Goal: Communication & Community: Connect with others

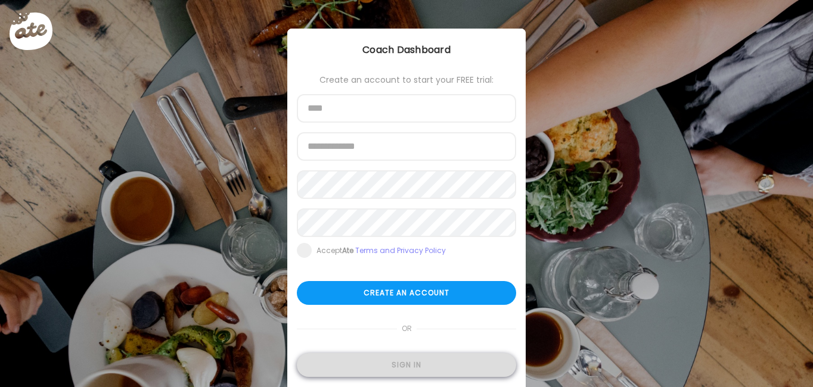
type input "**********"
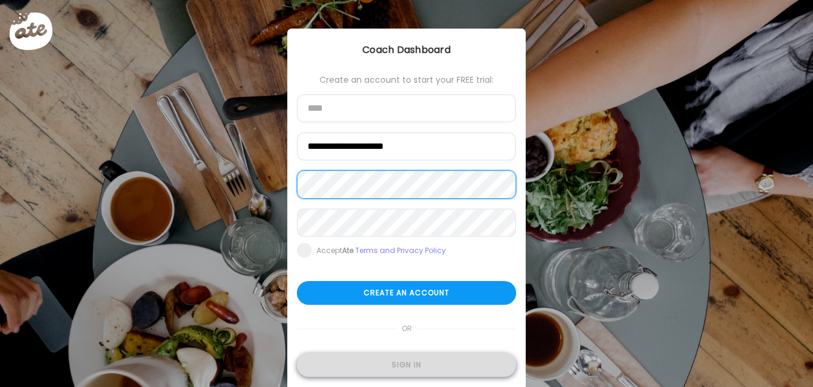
type input "**********"
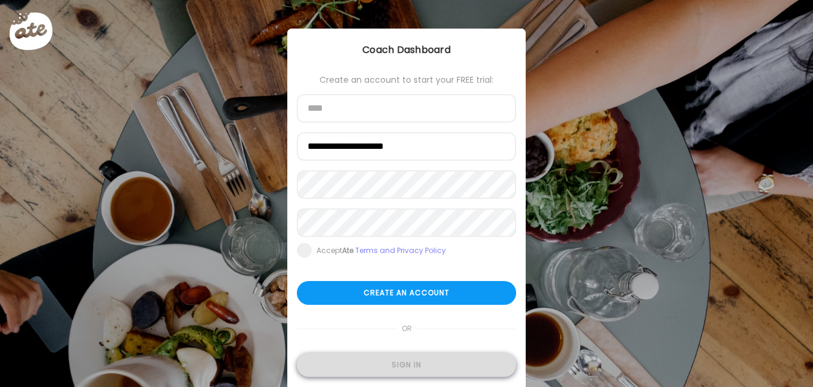
type input "**********"
click at [361, 363] on div "Sign in" at bounding box center [406, 365] width 219 height 24
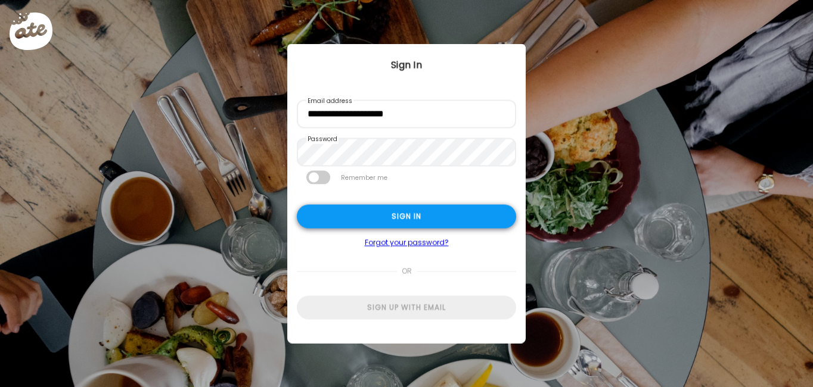
click at [360, 213] on div "Sign in" at bounding box center [406, 217] width 219 height 24
type textarea "**********"
type input "**********"
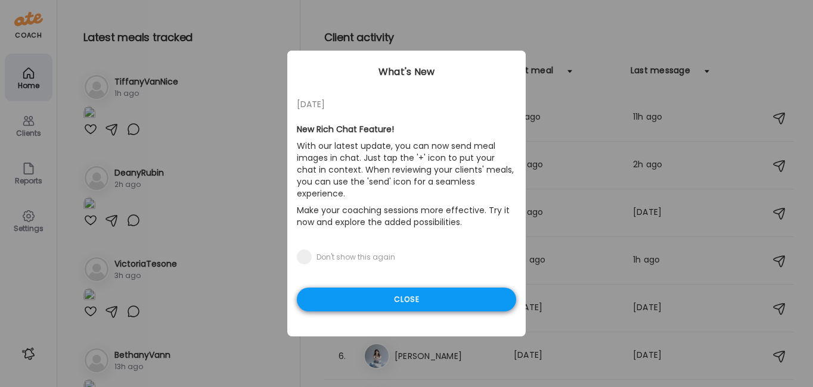
click at [387, 290] on div "Close" at bounding box center [406, 300] width 219 height 24
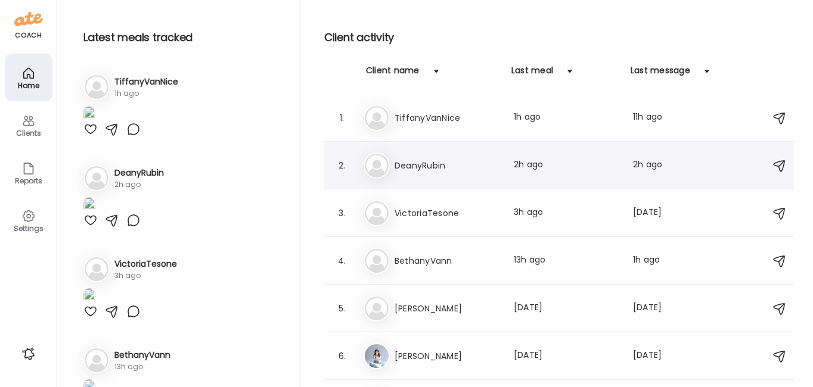
click at [431, 169] on h3 "DeanyRubin" at bounding box center [446, 166] width 105 height 14
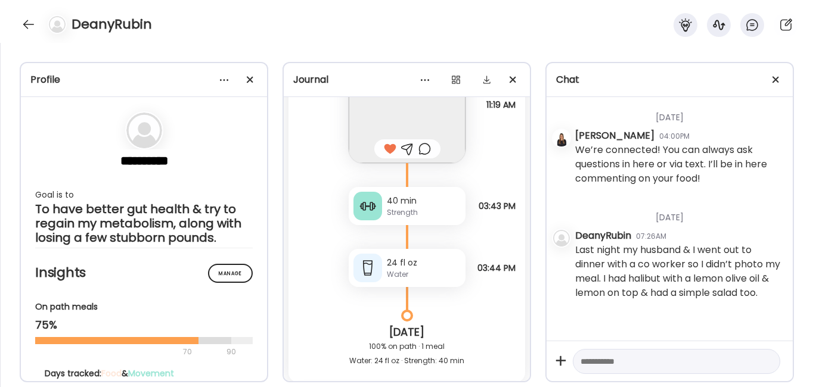
scroll to position [737, 0]
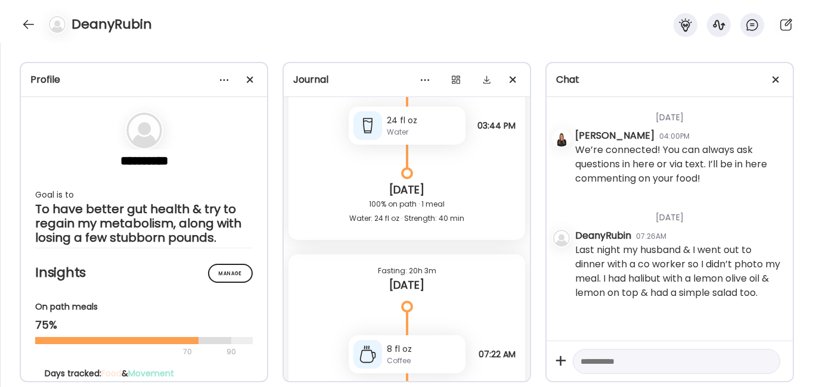
click at [596, 363] on textarea at bounding box center [665, 362] width 170 height 14
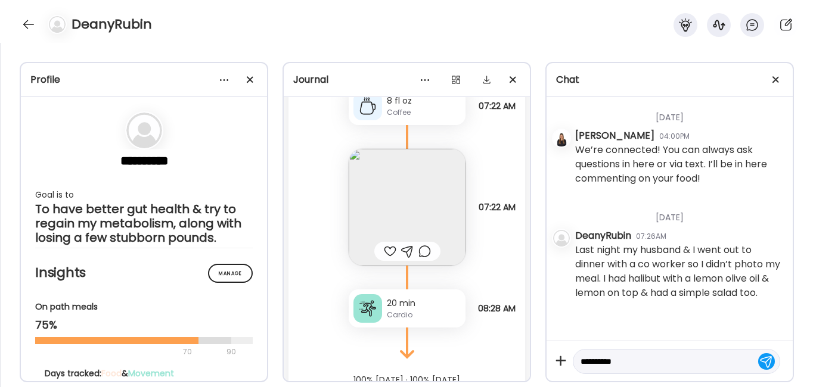
scroll to position [1032, 0]
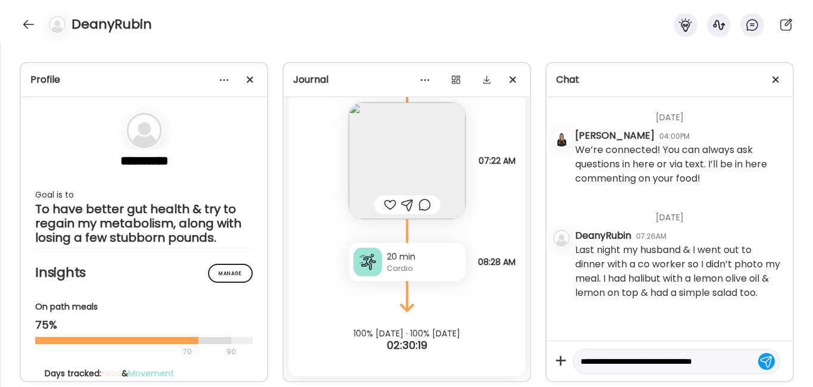
type textarea "**********"
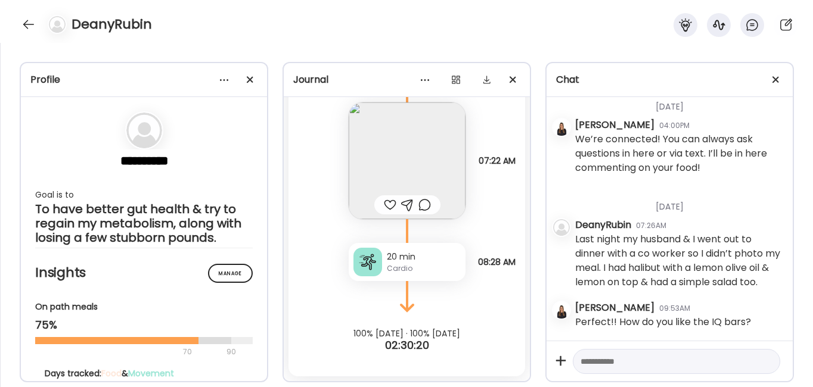
scroll to position [26, 0]
click at [361, 139] on img at bounding box center [407, 160] width 117 height 117
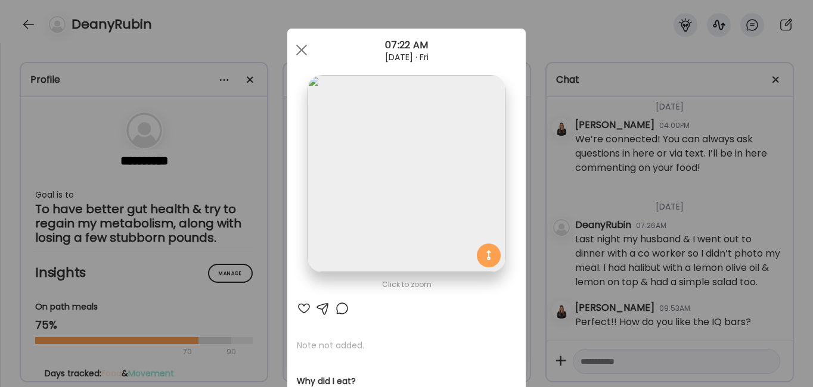
click at [299, 306] on div at bounding box center [304, 309] width 14 height 14
click at [299, 51] on span at bounding box center [301, 50] width 11 height 11
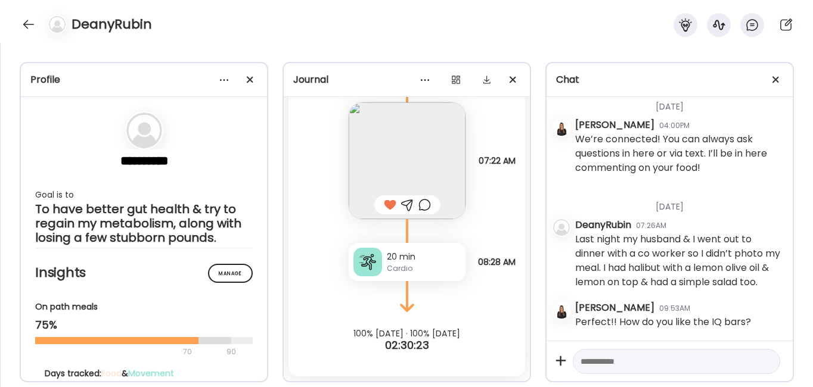
click at [395, 274] on div "20 min Cardio" at bounding box center [407, 262] width 117 height 38
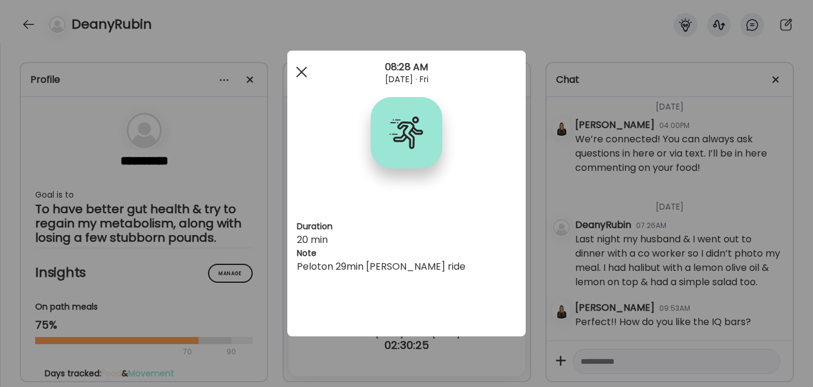
click at [300, 68] on div at bounding box center [302, 72] width 24 height 24
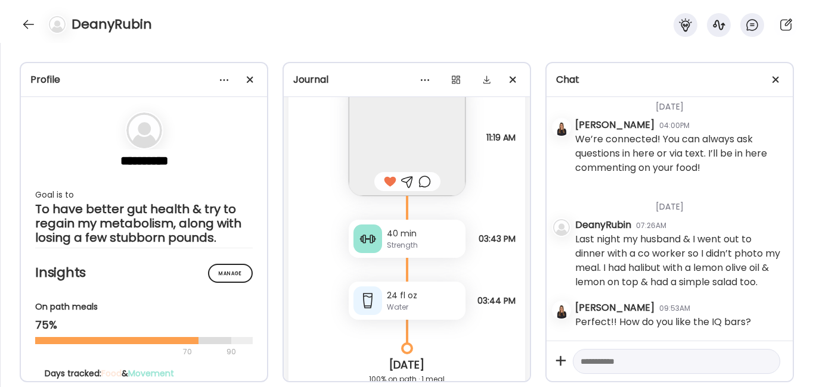
scroll to position [580, 0]
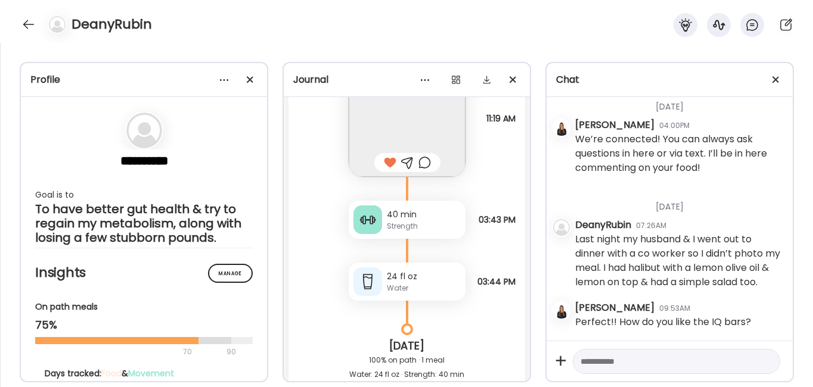
click at [394, 222] on div "Strength" at bounding box center [424, 226] width 74 height 11
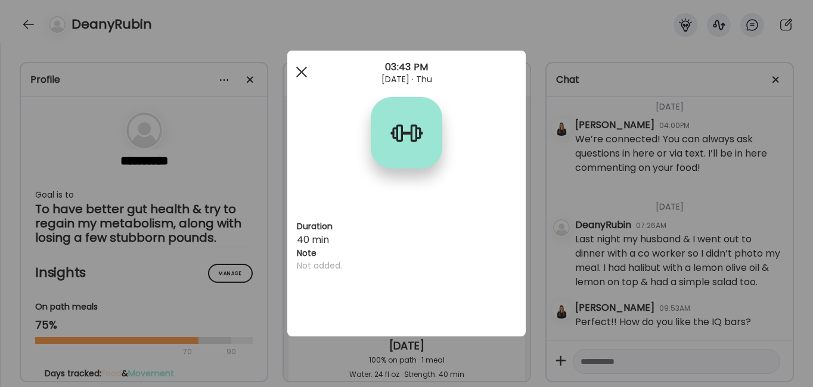
click at [302, 67] on div at bounding box center [302, 72] width 24 height 24
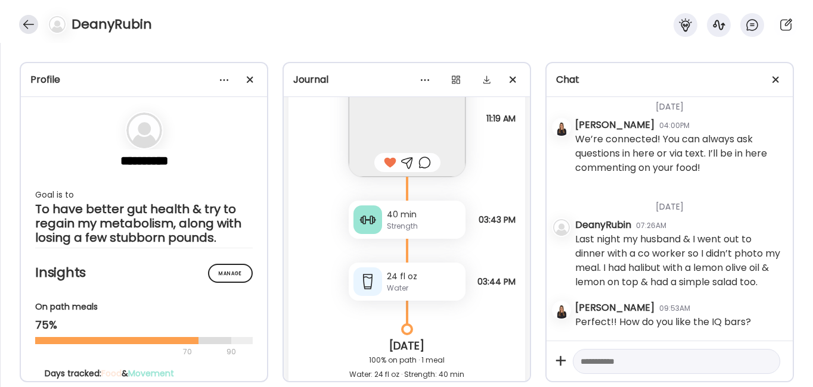
click at [29, 20] on div at bounding box center [28, 24] width 19 height 19
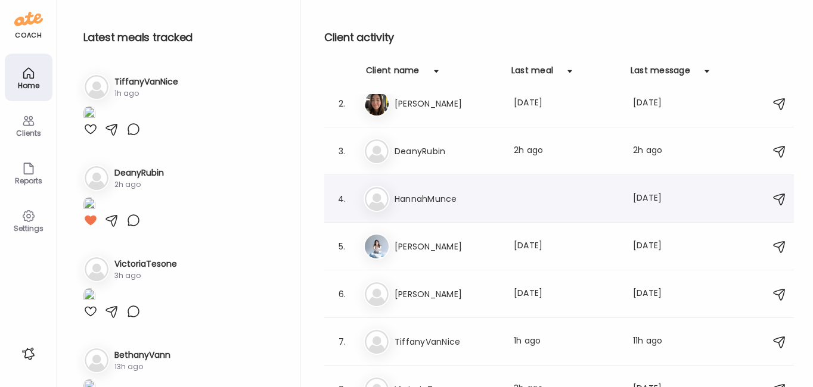
scroll to position [82, 0]
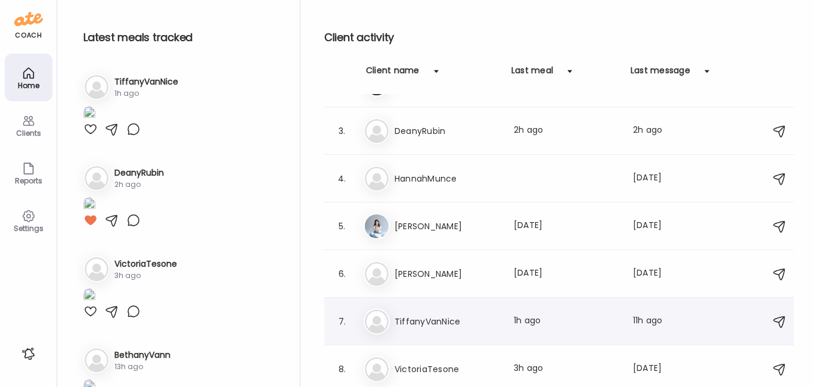
click at [418, 324] on h3 "TiffanyVanNice" at bounding box center [446, 322] width 105 height 14
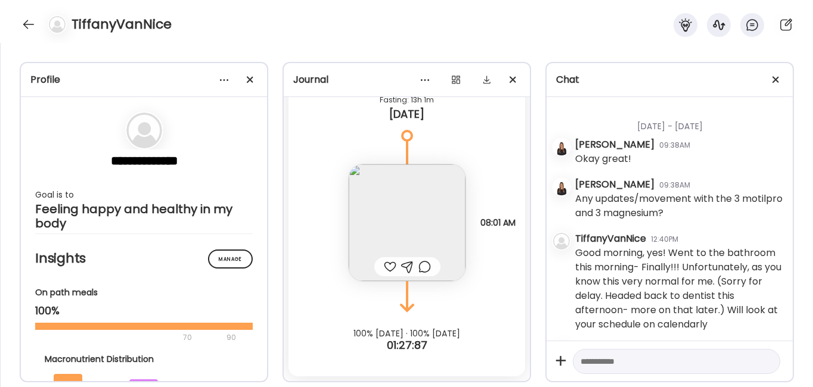
scroll to position [8848, 0]
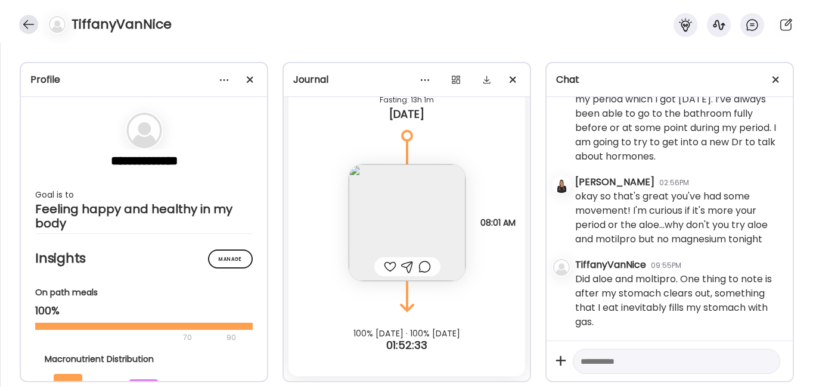
click at [26, 24] on div at bounding box center [28, 24] width 19 height 19
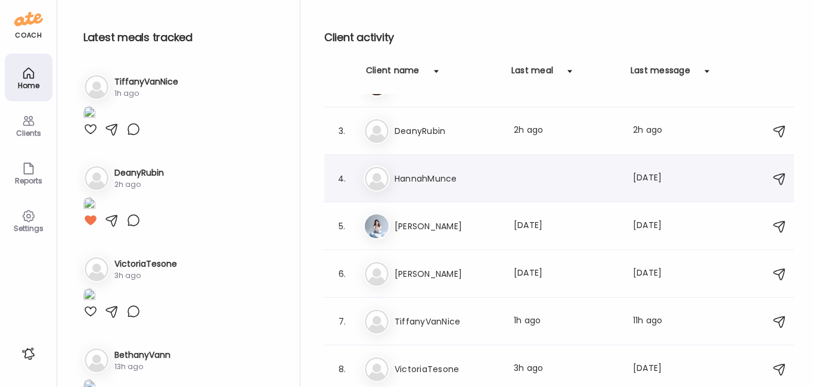
click at [423, 173] on h3 "HannahMunce" at bounding box center [446, 179] width 105 height 14
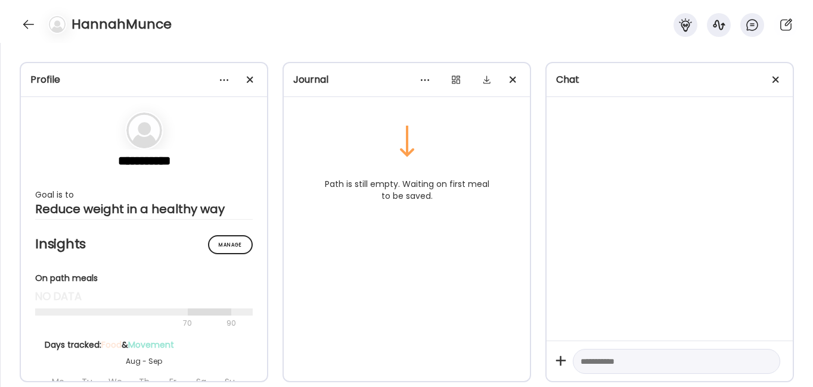
scroll to position [0, 0]
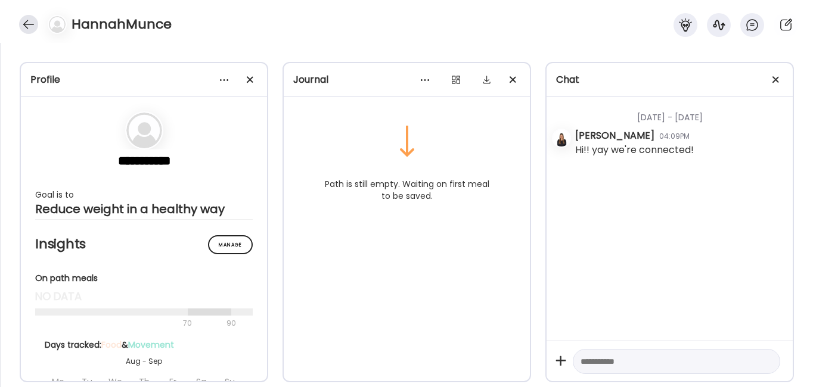
click at [26, 23] on div at bounding box center [28, 24] width 19 height 19
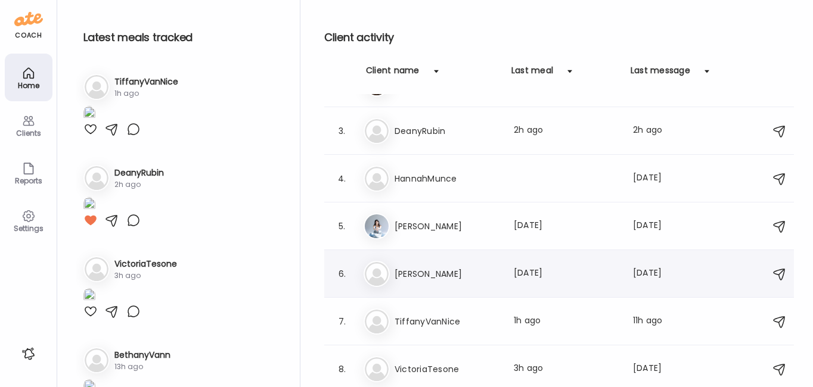
click at [414, 275] on h3 "[PERSON_NAME]" at bounding box center [446, 274] width 105 height 14
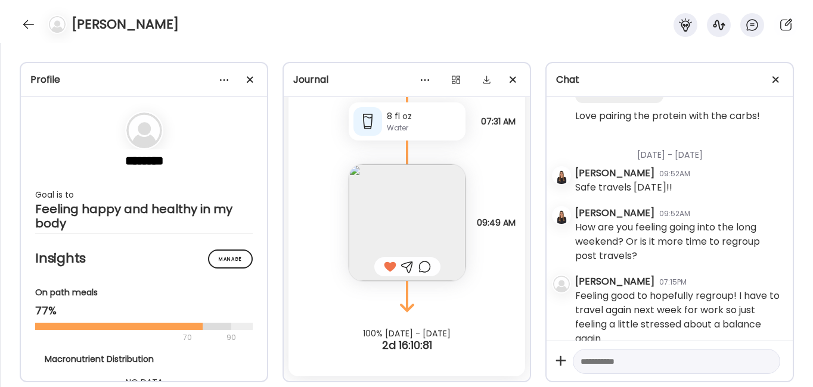
scroll to position [22894, 0]
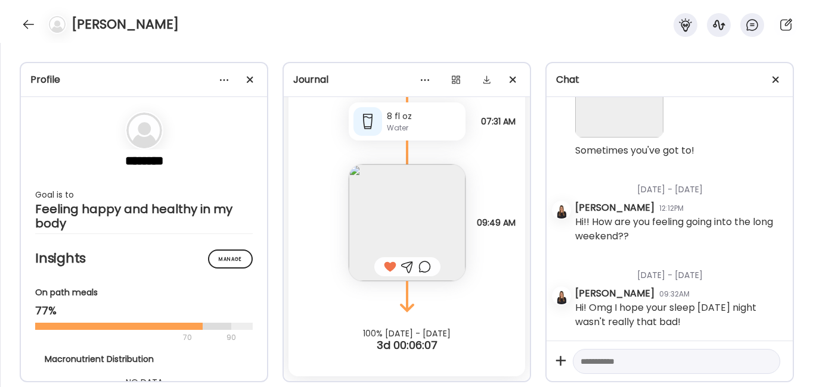
click at [610, 364] on textarea at bounding box center [665, 362] width 170 height 14
type textarea "*"
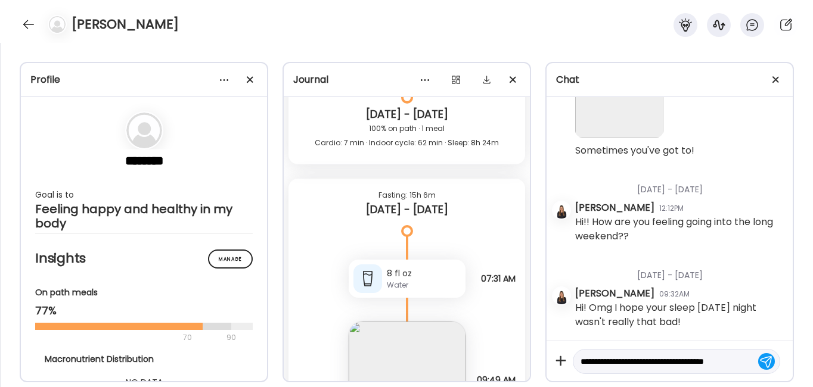
scroll to position [14, 0]
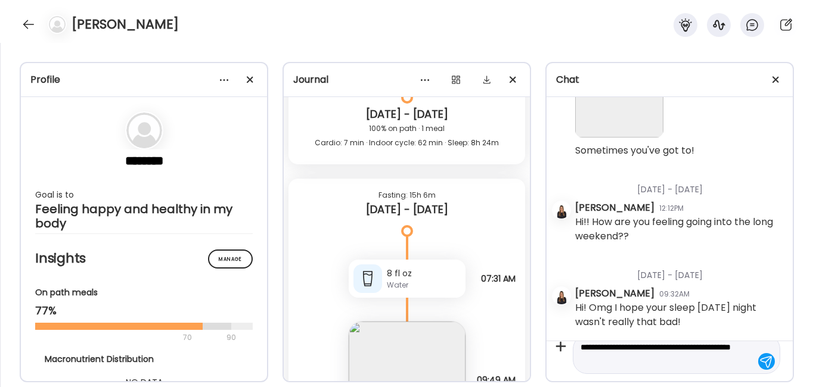
type textarea "**********"
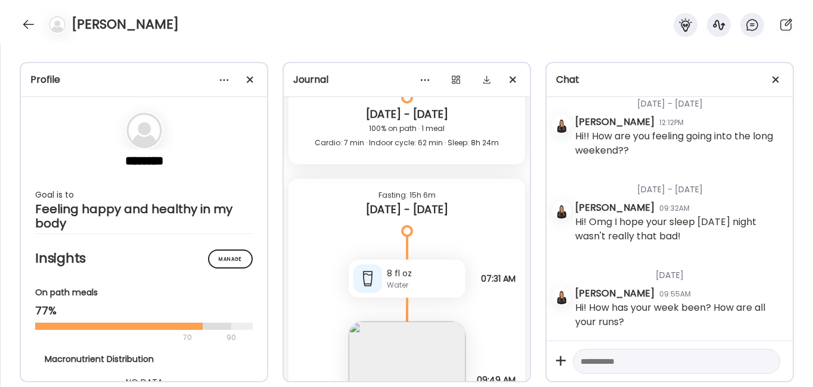
scroll to position [22980, 0]
click at [601, 362] on textarea at bounding box center [665, 362] width 170 height 14
type textarea "**********"
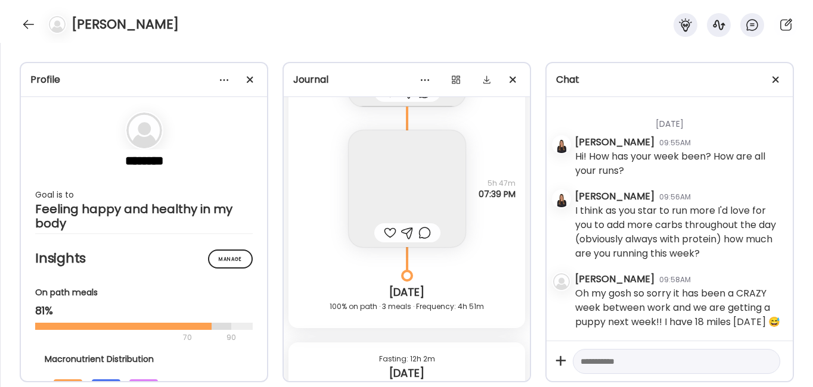
scroll to position [22892, 0]
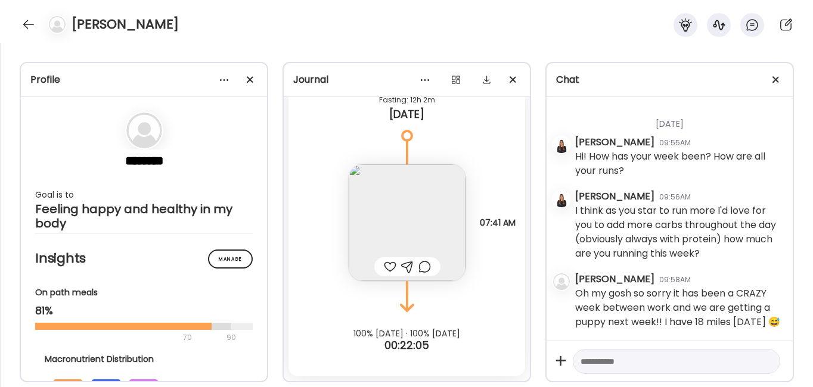
click at [630, 368] on textarea at bounding box center [665, 362] width 170 height 14
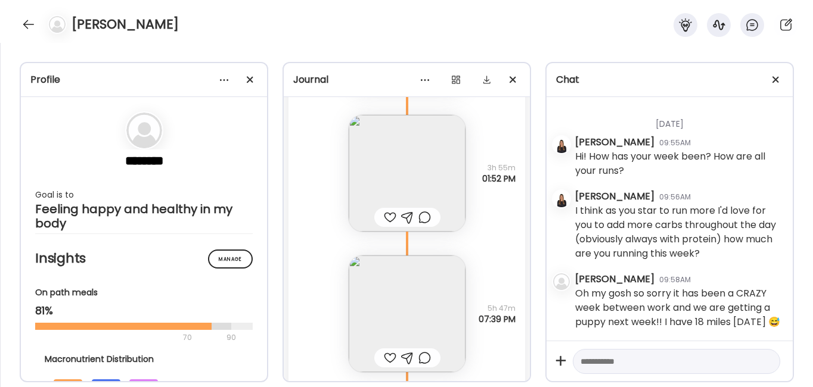
scroll to position [22642, 0]
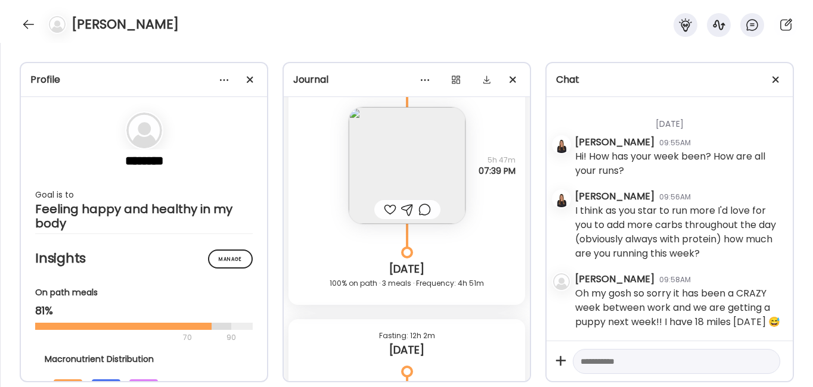
click at [397, 194] on img at bounding box center [407, 165] width 117 height 117
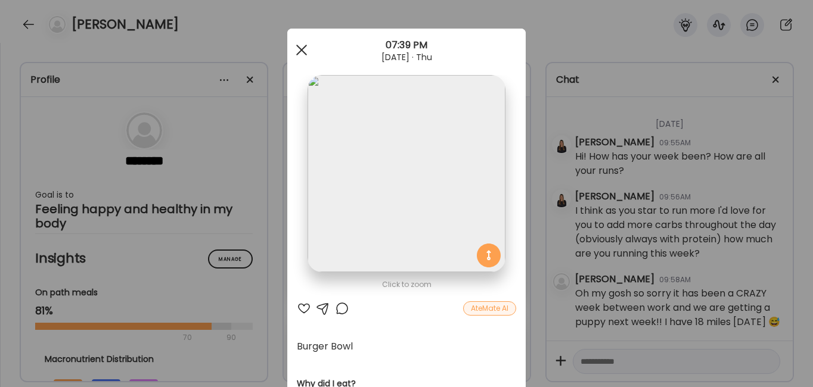
click at [299, 50] on div at bounding box center [302, 50] width 24 height 24
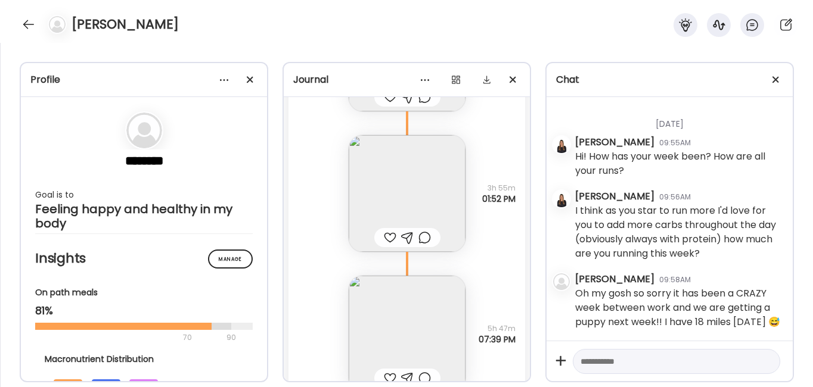
scroll to position [22473, 0]
click at [387, 175] on img at bounding box center [407, 194] width 117 height 117
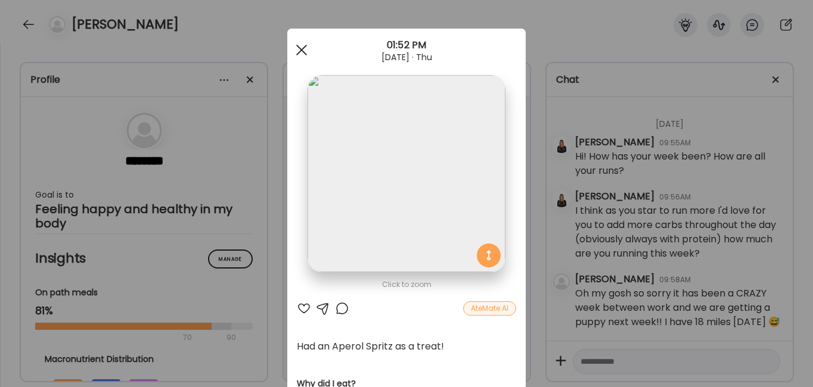
click at [295, 54] on div at bounding box center [302, 50] width 24 height 24
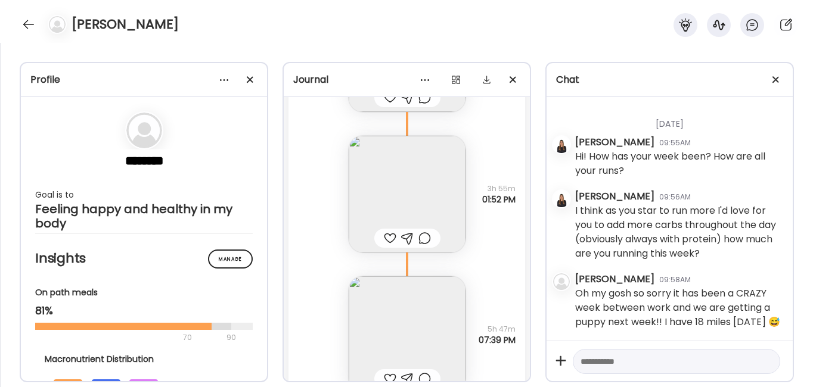
click at [608, 364] on textarea at bounding box center [665, 362] width 170 height 14
type textarea "**********"
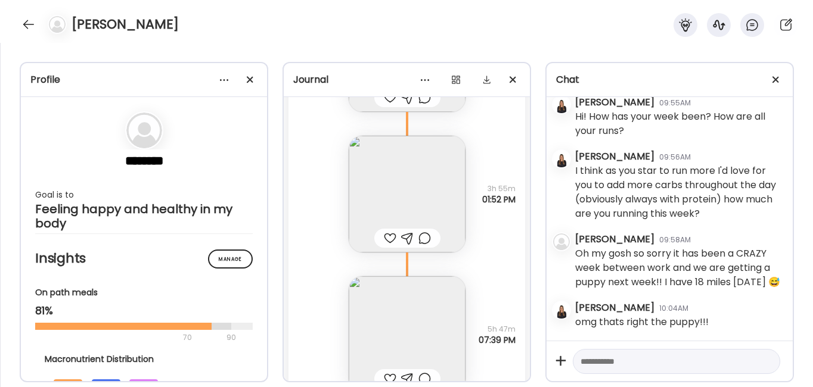
scroll to position [23187, 0]
click at [610, 360] on textarea at bounding box center [665, 362] width 170 height 14
click at [625, 346] on textarea "**********" at bounding box center [665, 340] width 170 height 57
click at [701, 360] on textarea "**********" at bounding box center [665, 340] width 170 height 57
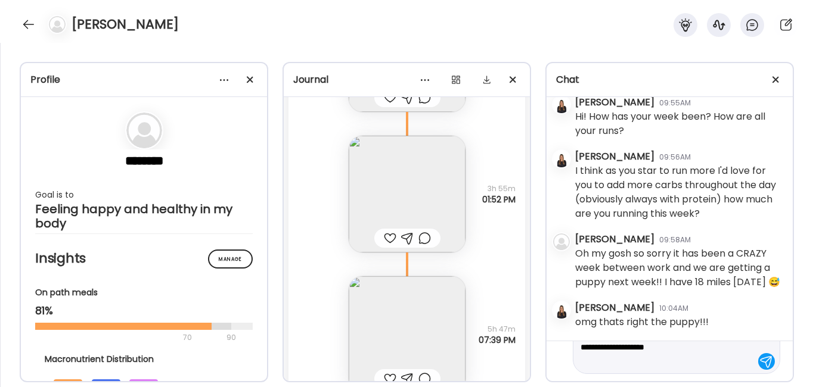
scroll to position [71, 0]
type textarea "**********"
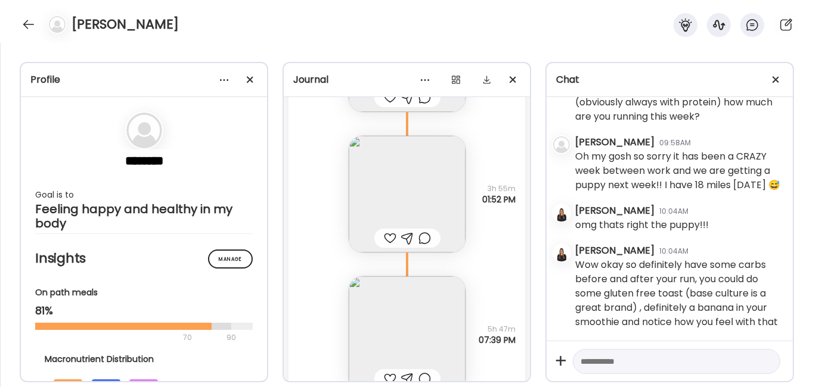
scroll to position [23299, 0]
click at [384, 244] on div at bounding box center [390, 236] width 13 height 14
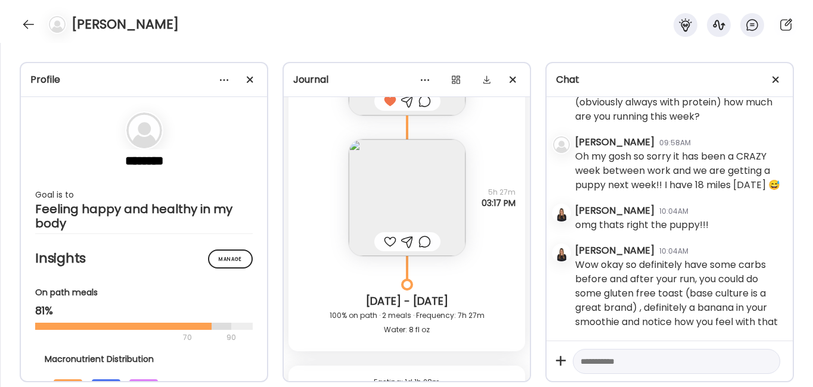
scroll to position [21666, 0]
click at [384, 248] on div at bounding box center [390, 241] width 13 height 14
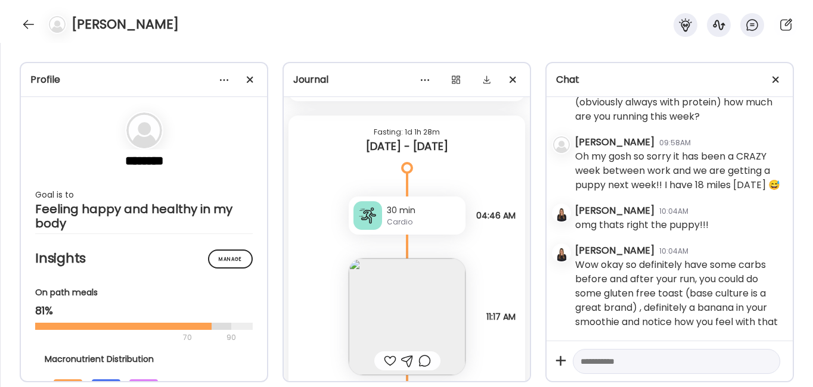
scroll to position [21918, 0]
click at [381, 322] on img at bounding box center [407, 314] width 117 height 117
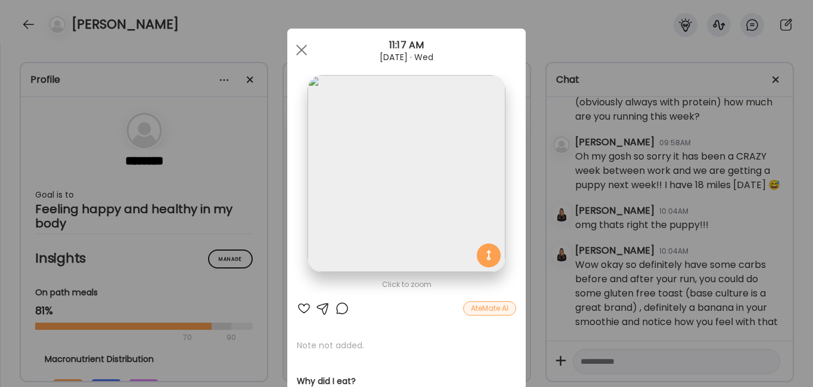
click at [301, 307] on div at bounding box center [304, 309] width 14 height 14
click at [295, 38] on div at bounding box center [302, 50] width 24 height 24
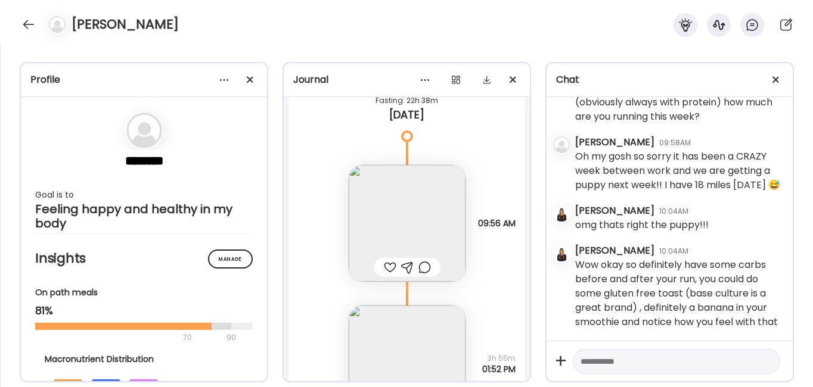
scroll to position [22318, 0]
click at [388, 230] on img at bounding box center [407, 222] width 117 height 117
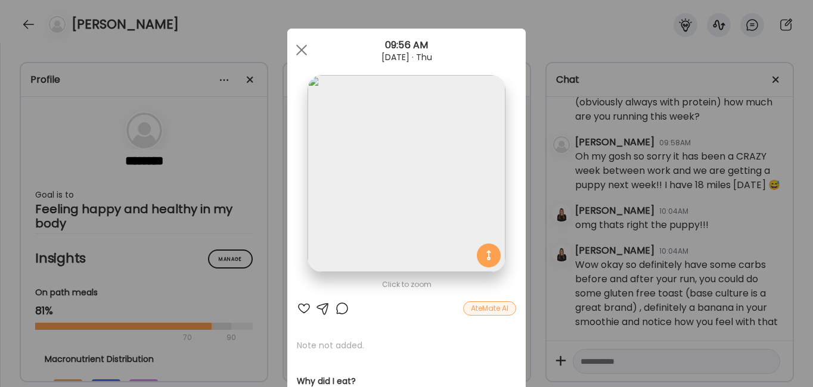
click at [301, 307] on div at bounding box center [304, 309] width 14 height 14
click at [296, 48] on span at bounding box center [301, 50] width 11 height 11
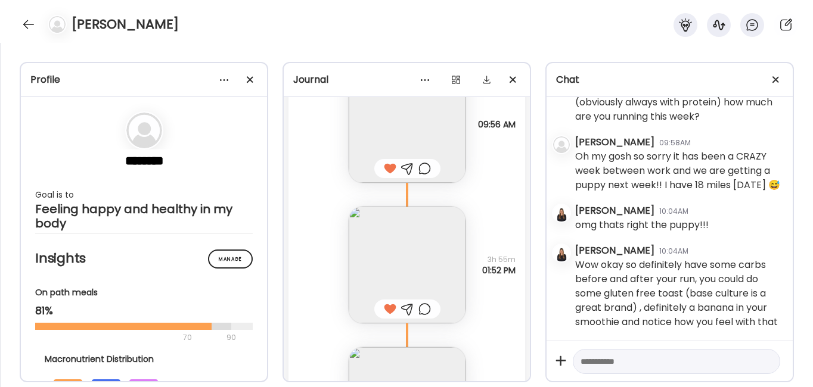
scroll to position [22462, 0]
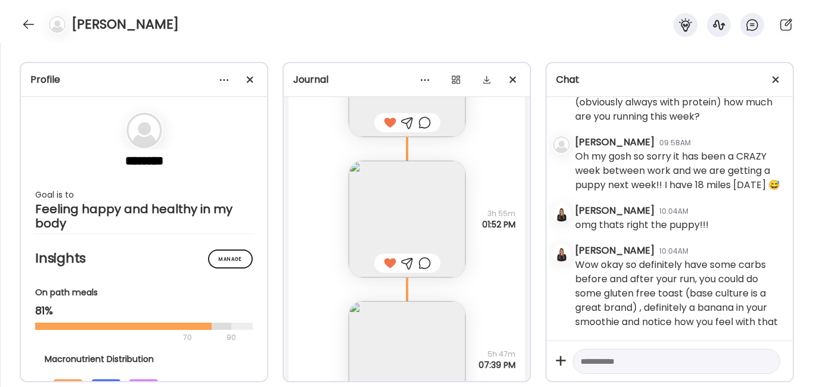
click at [398, 206] on img at bounding box center [407, 219] width 117 height 117
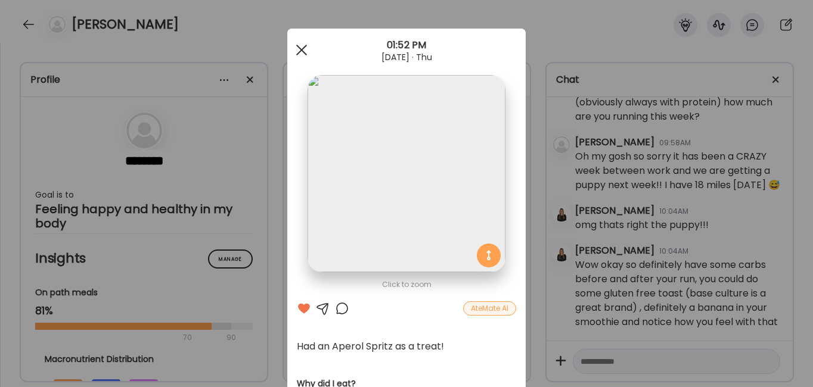
click at [296, 53] on div at bounding box center [302, 50] width 24 height 24
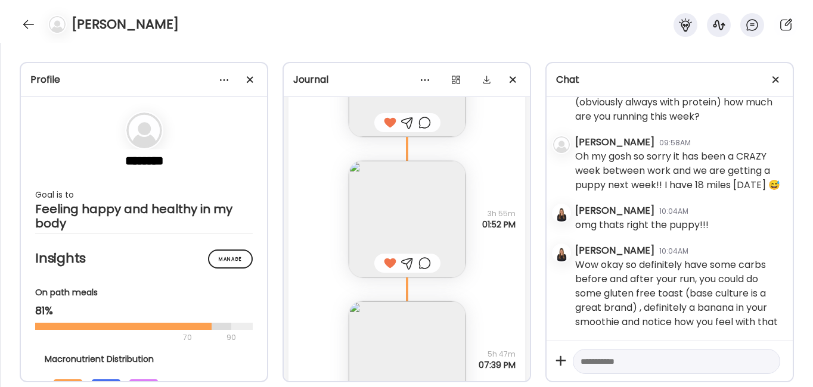
scroll to position [22638, 0]
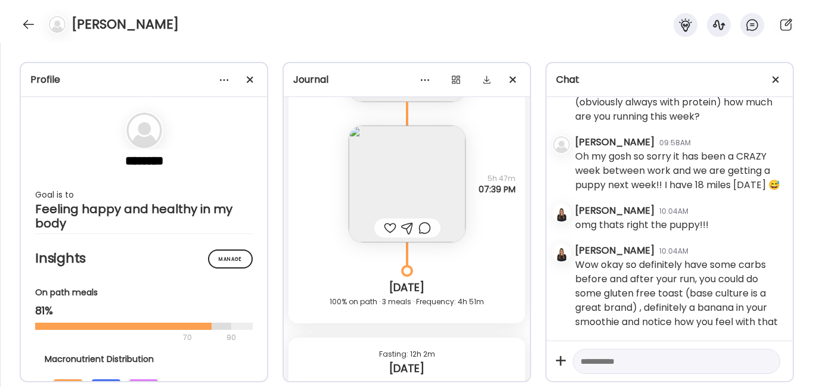
click at [386, 192] on img at bounding box center [407, 184] width 117 height 117
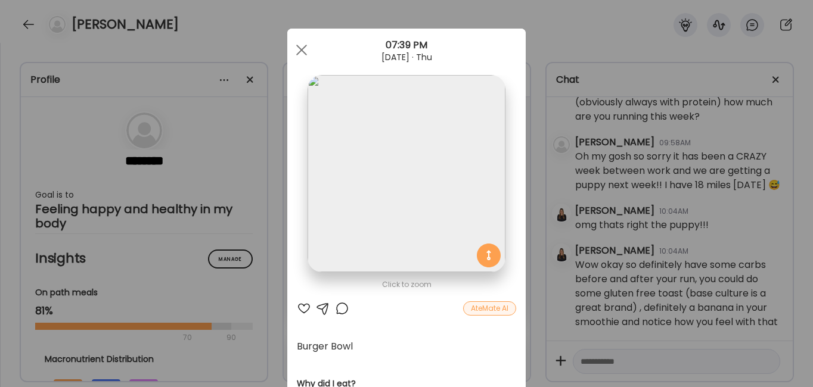
click at [299, 307] on div at bounding box center [304, 309] width 14 height 14
click at [296, 54] on div at bounding box center [302, 50] width 24 height 24
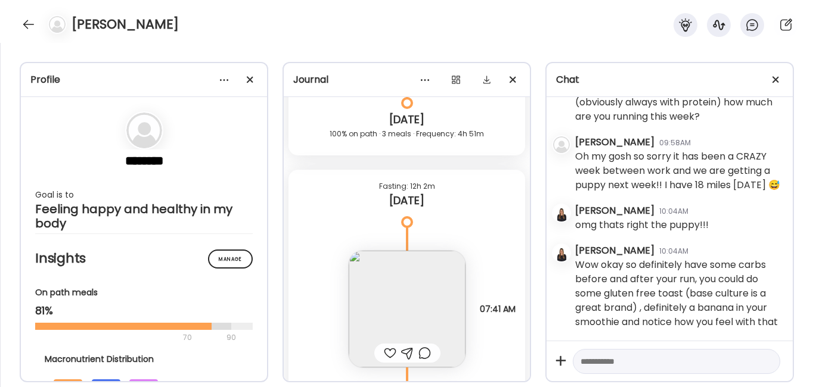
scroll to position [22907, 0]
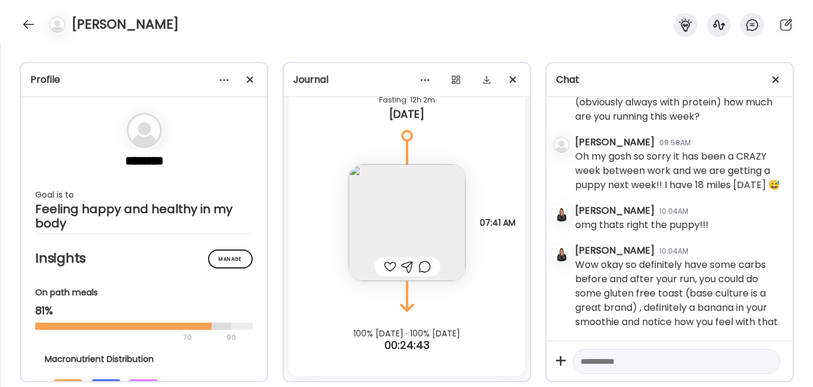
click at [390, 195] on img at bounding box center [407, 222] width 117 height 117
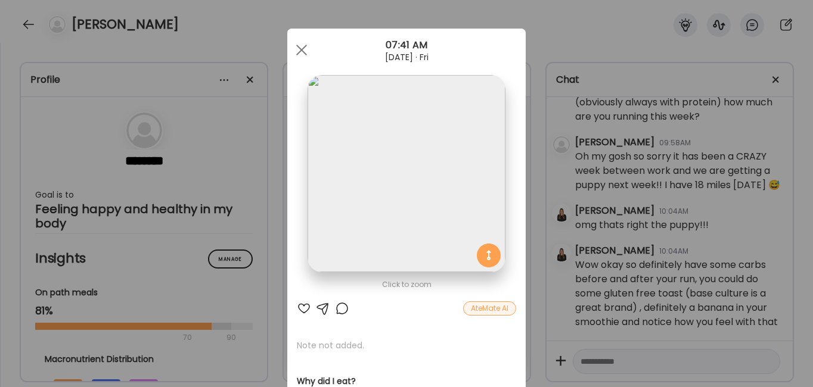
click at [300, 307] on div at bounding box center [304, 309] width 14 height 14
click at [295, 46] on div at bounding box center [302, 50] width 24 height 24
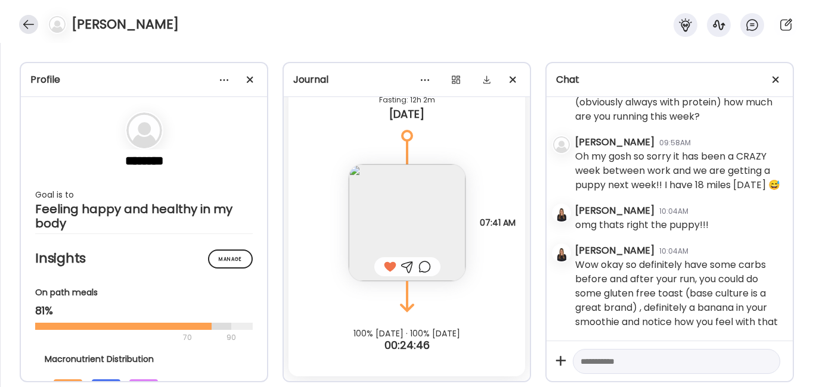
click at [29, 25] on div at bounding box center [28, 24] width 19 height 19
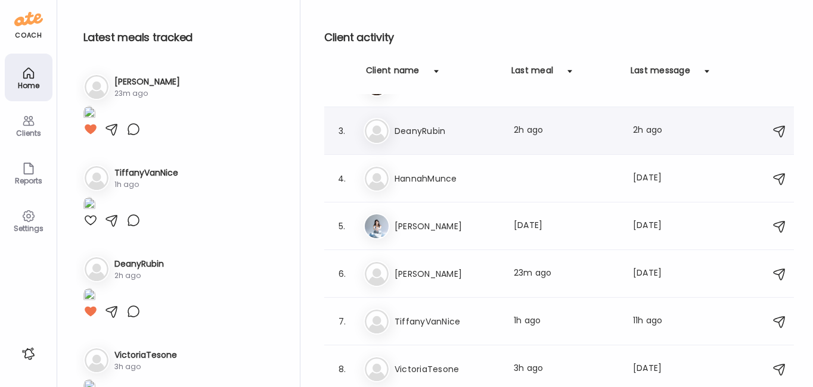
click at [417, 131] on h3 "DeanyRubin" at bounding box center [446, 131] width 105 height 14
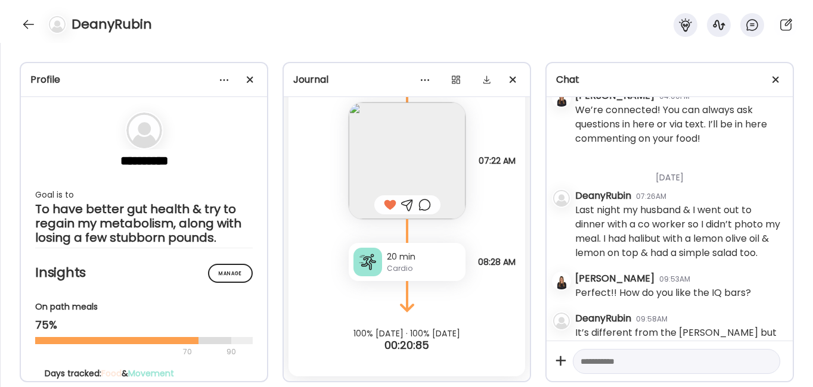
scroll to position [80, 0]
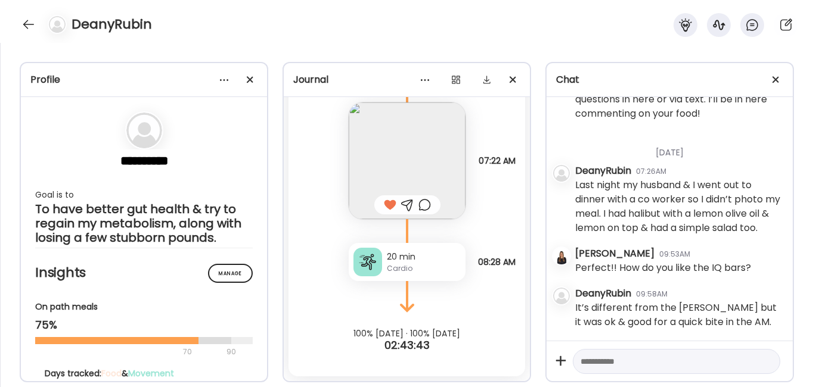
click at [599, 364] on textarea at bounding box center [665, 362] width 170 height 14
click at [636, 364] on textarea at bounding box center [665, 362] width 170 height 14
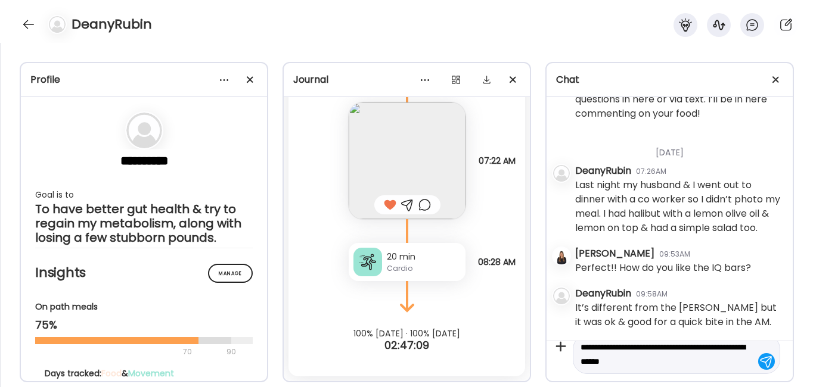
type textarea "**********"
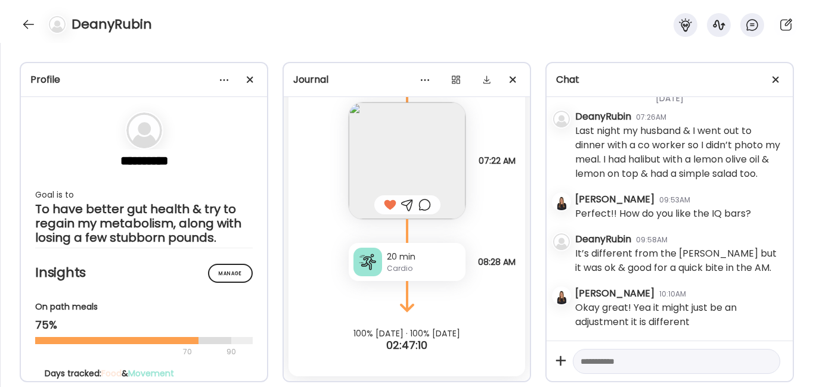
scroll to position [135, 0]
click at [30, 24] on div at bounding box center [28, 24] width 19 height 19
